Goal: Transaction & Acquisition: Subscribe to service/newsletter

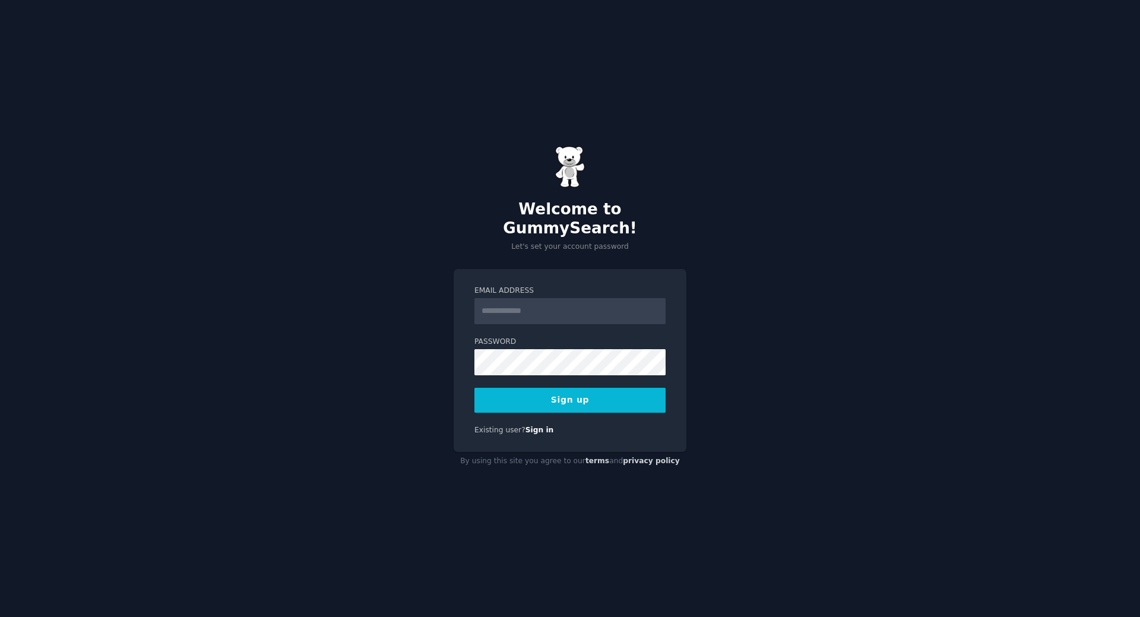
click at [531, 301] on input "Email Address" at bounding box center [569, 311] width 191 height 26
type input "**********"
click at [558, 397] on button "Sign up" at bounding box center [569, 400] width 191 height 25
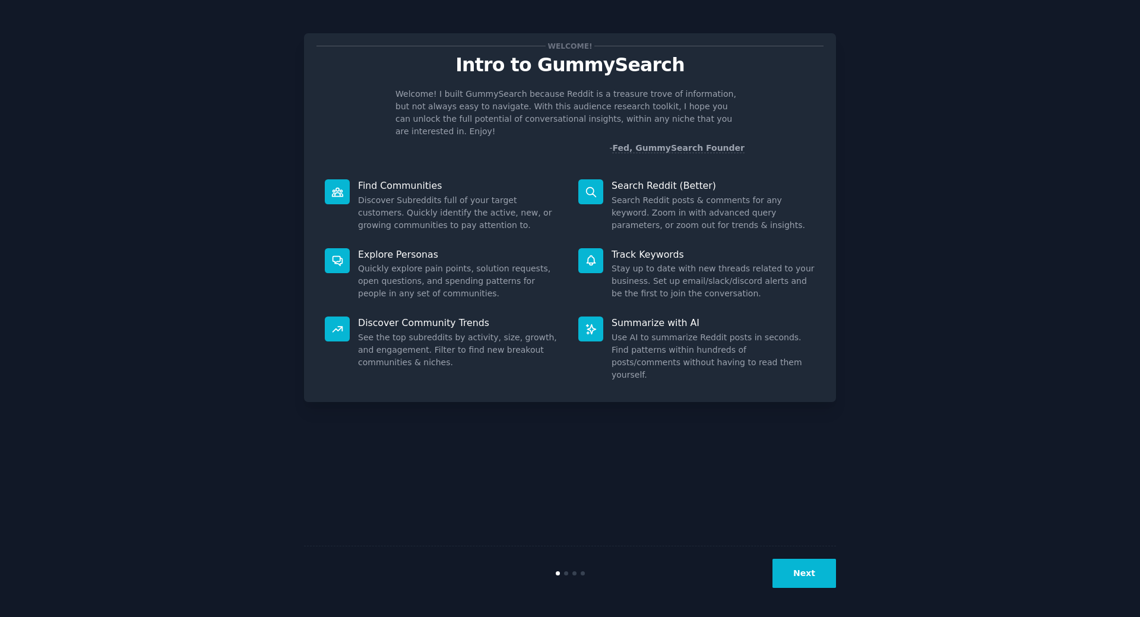
click at [810, 578] on button "Next" at bounding box center [804, 573] width 64 height 29
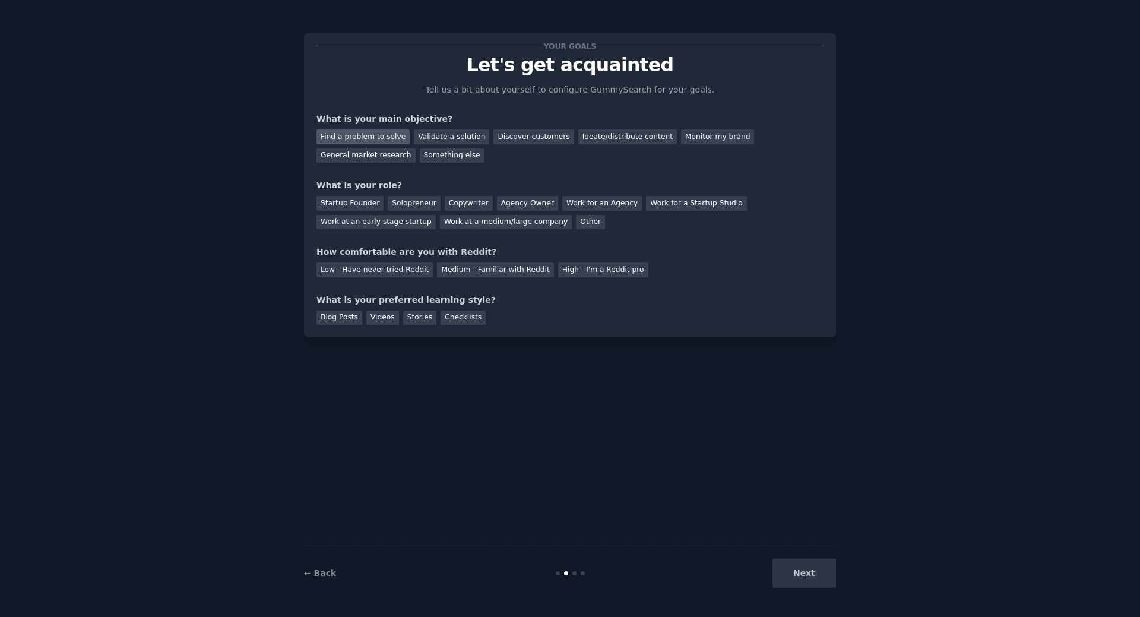
click at [396, 138] on div "Find a problem to solve" at bounding box center [362, 136] width 93 height 15
click at [787, 580] on div "Next" at bounding box center [747, 573] width 178 height 29
click at [795, 572] on div "Next" at bounding box center [747, 573] width 178 height 29
click at [362, 199] on div "Startup Founder" at bounding box center [349, 203] width 67 height 15
click at [386, 270] on div "Low - Have never tried Reddit" at bounding box center [374, 269] width 116 height 15
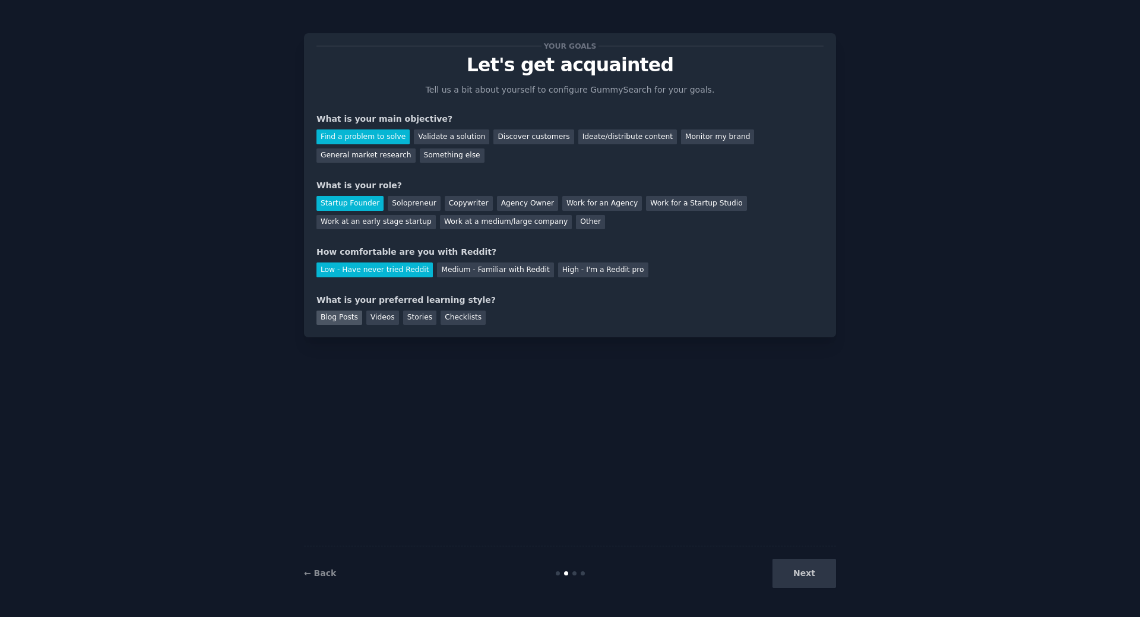
click at [357, 316] on div "Blog Posts" at bounding box center [339, 317] width 46 height 15
click at [458, 316] on div "Checklists" at bounding box center [462, 317] width 45 height 15
click at [343, 322] on div "Blog Posts" at bounding box center [339, 317] width 46 height 15
click at [817, 575] on button "Next" at bounding box center [804, 573] width 64 height 29
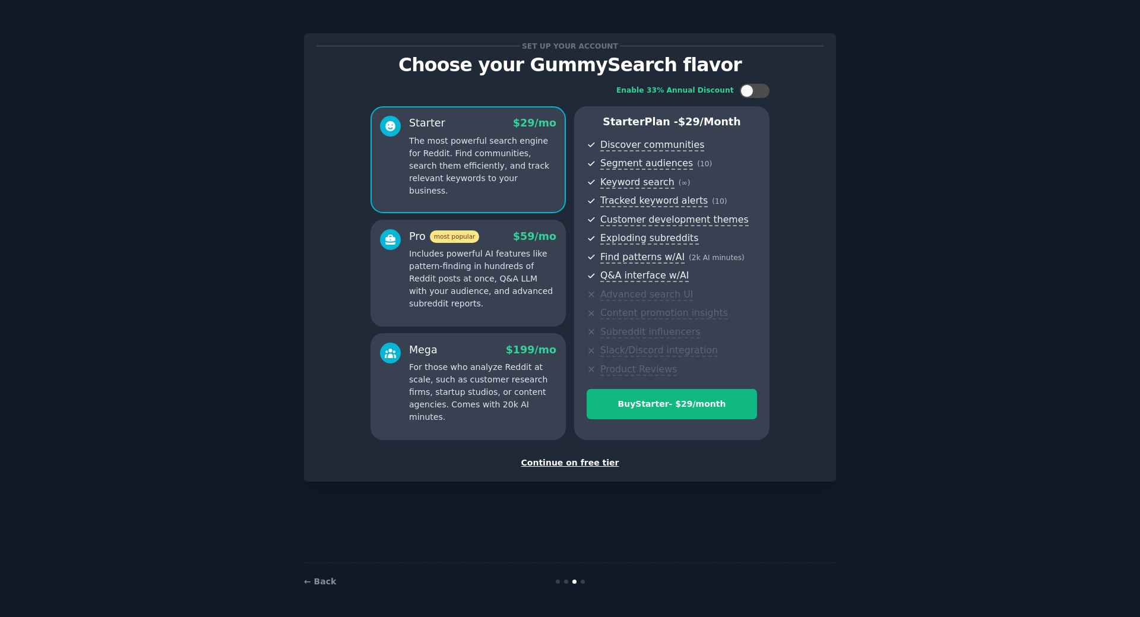
click at [594, 464] on div "Continue on free tier" at bounding box center [569, 463] width 507 height 12
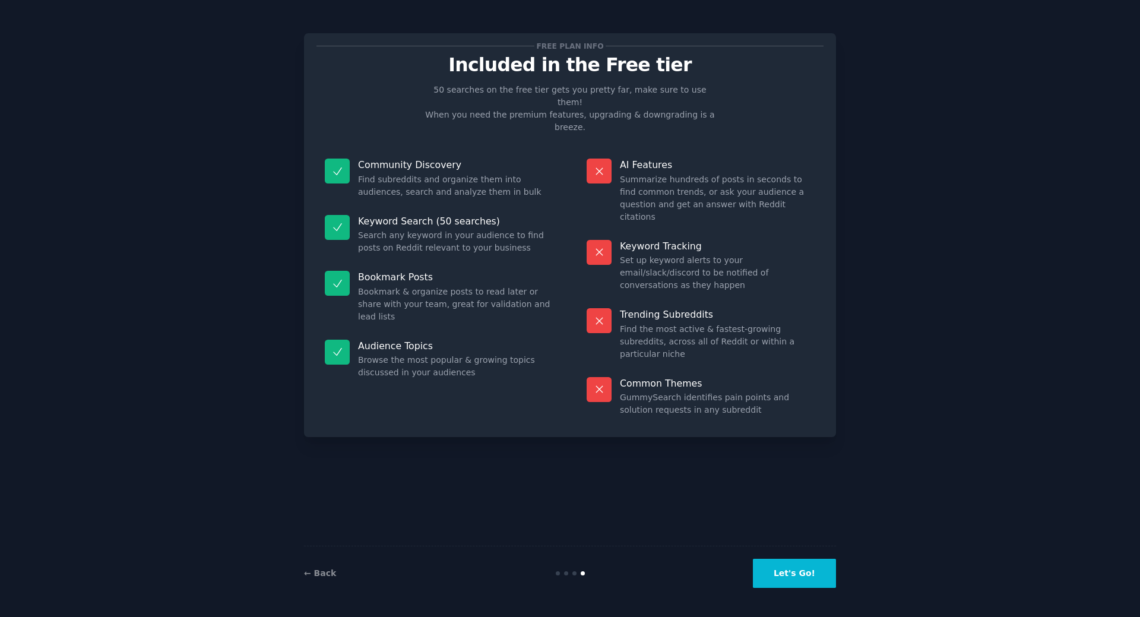
click at [787, 572] on button "Let's Go!" at bounding box center [794, 573] width 83 height 29
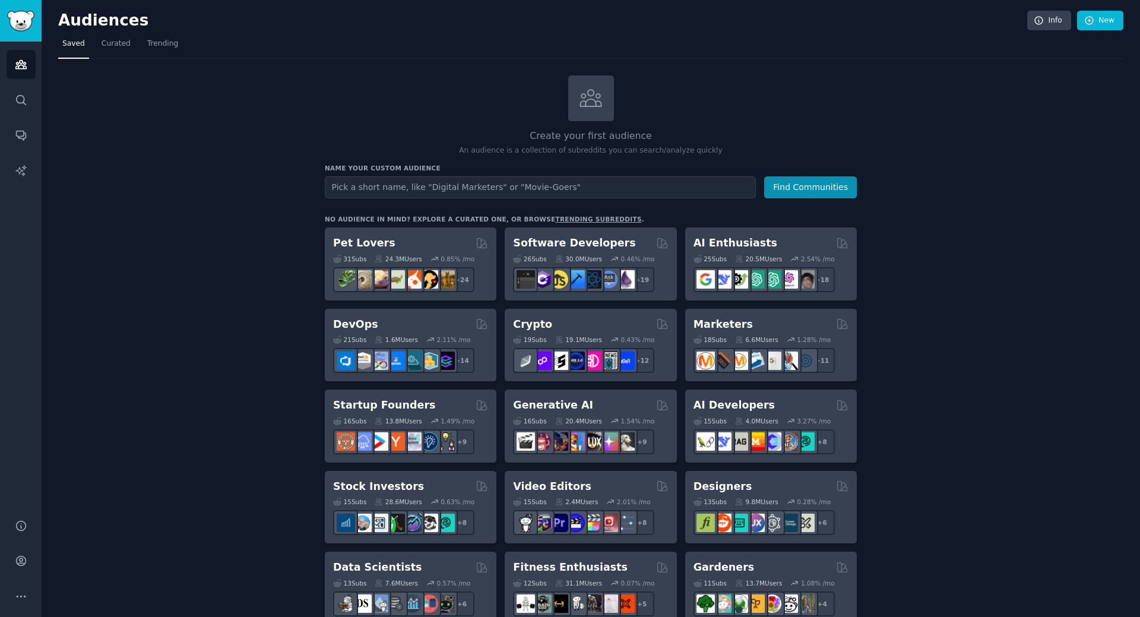
click at [563, 218] on link "trending subreddits" at bounding box center [598, 218] width 86 height 7
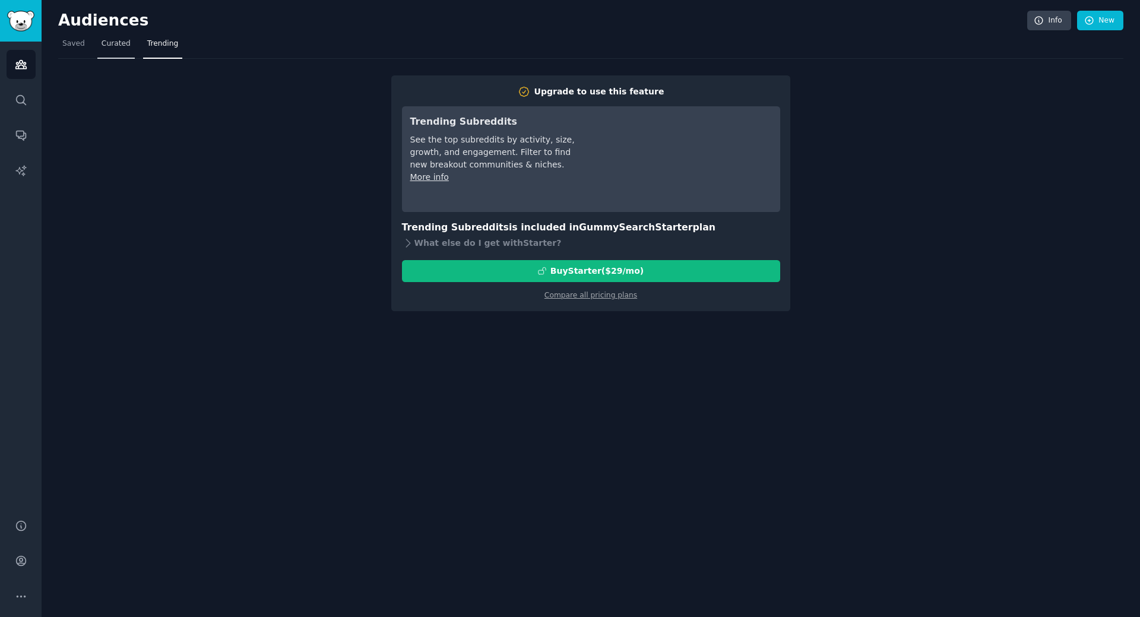
click at [115, 42] on span "Curated" at bounding box center [116, 44] width 29 height 11
